Goal: Check status

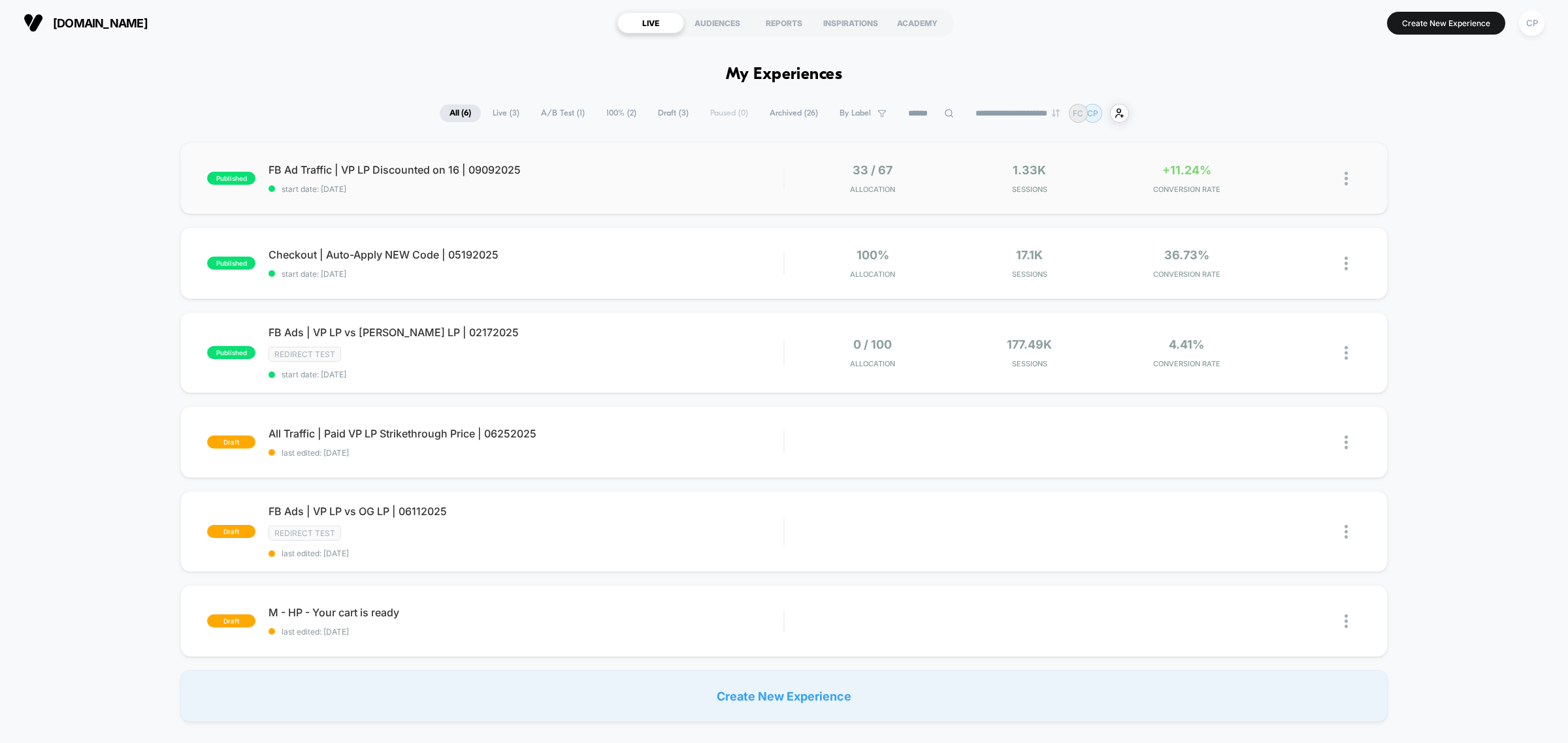
click at [539, 193] on div "published FB Ad Traffic | VP LP Discounted on 16 | 09092025 start date: [DATE] …" at bounding box center [783, 179] width 1207 height 72
